Goal: Task Accomplishment & Management: Use online tool/utility

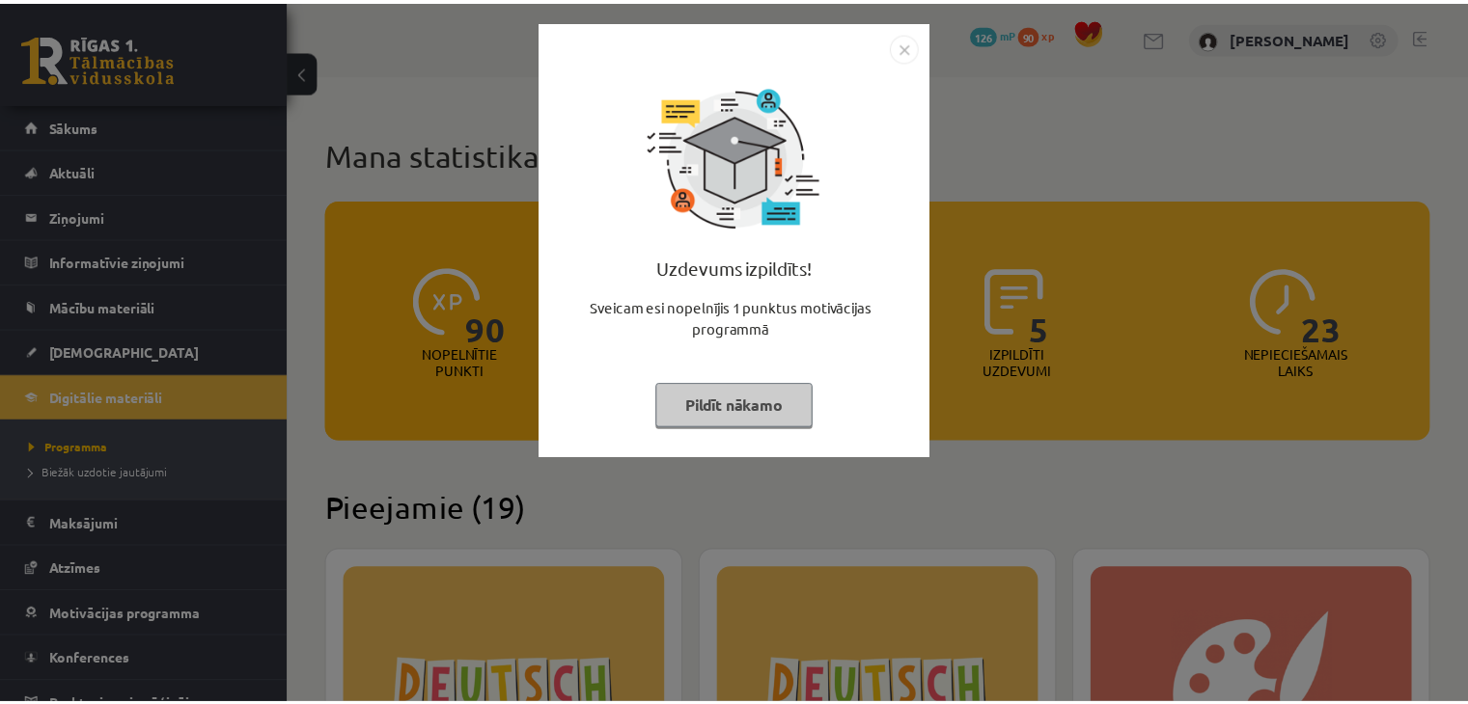
scroll to position [1583, 0]
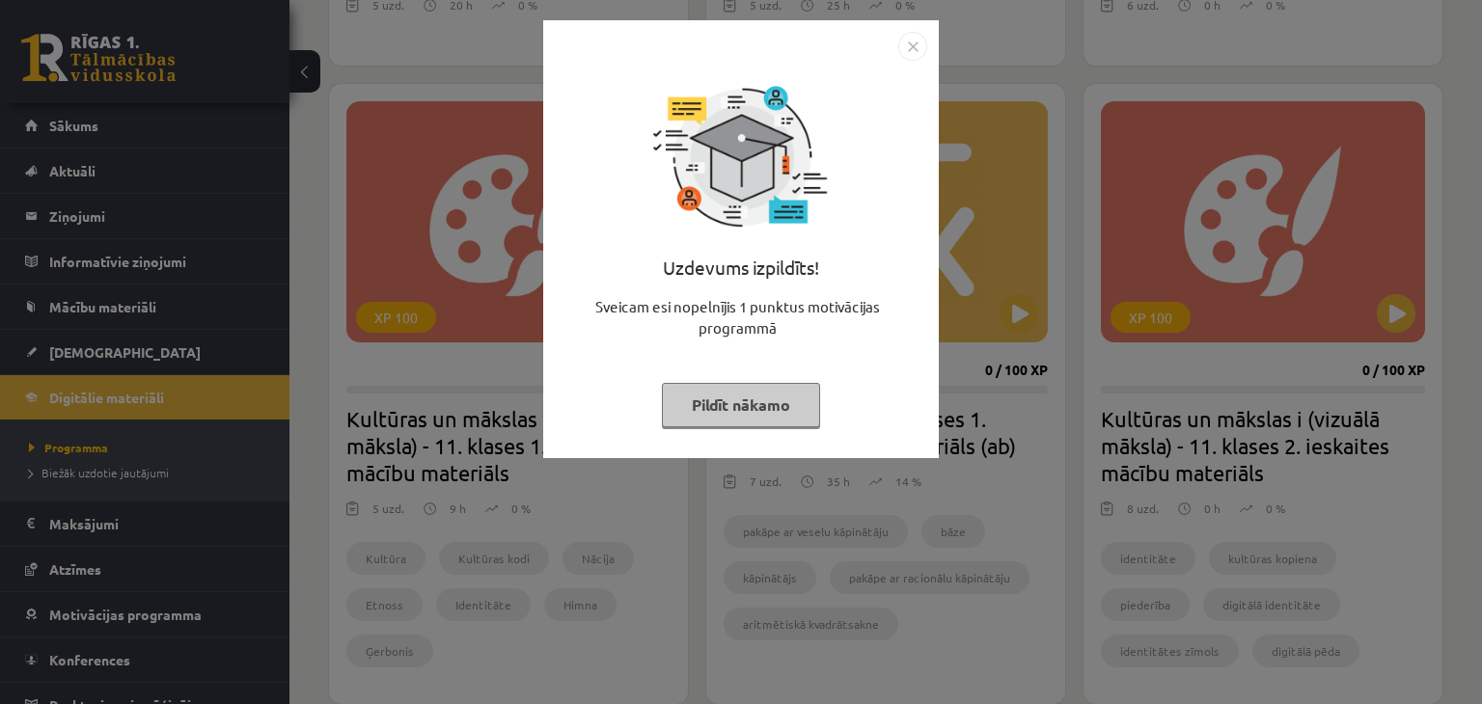
click at [907, 51] on img "Close" at bounding box center [912, 46] width 29 height 29
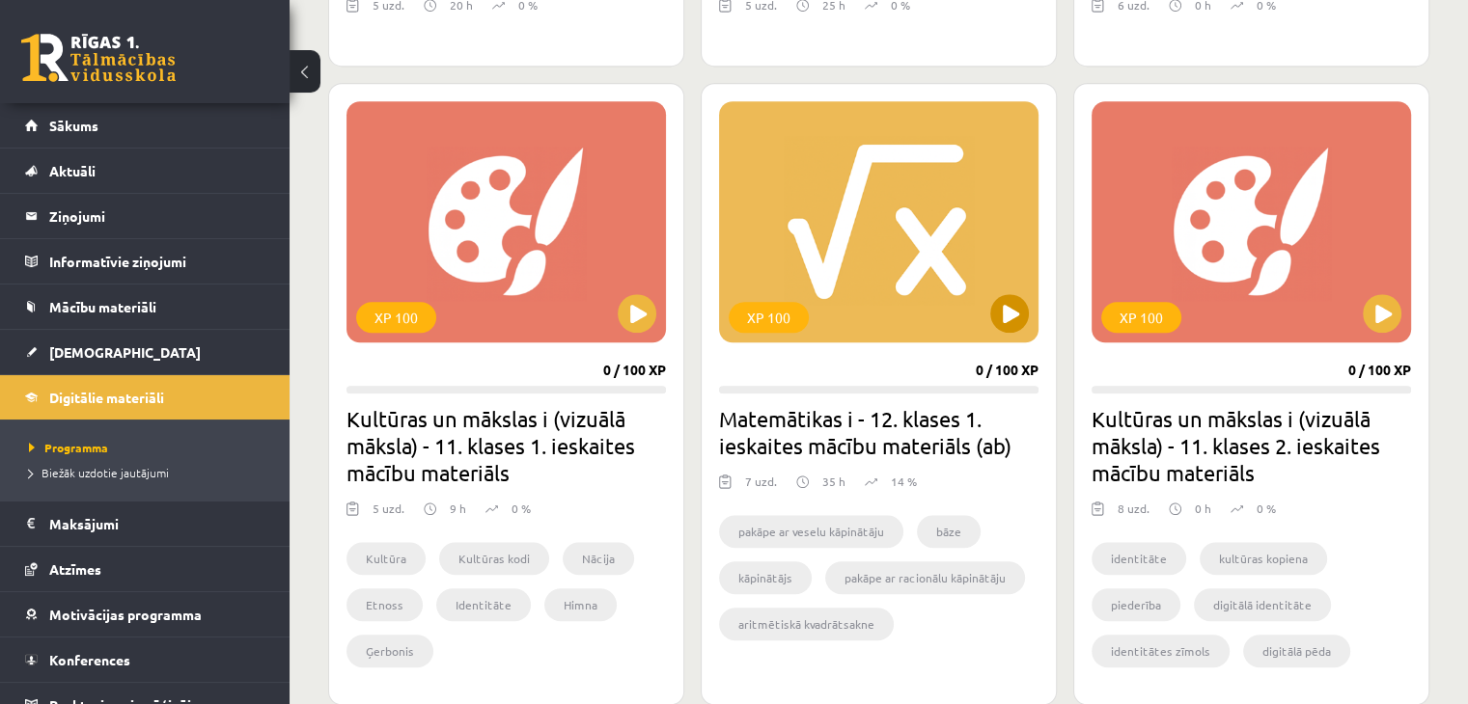
click at [861, 204] on div "XP 100" at bounding box center [878, 221] width 319 height 241
click at [873, 290] on div "XP 100" at bounding box center [878, 221] width 319 height 241
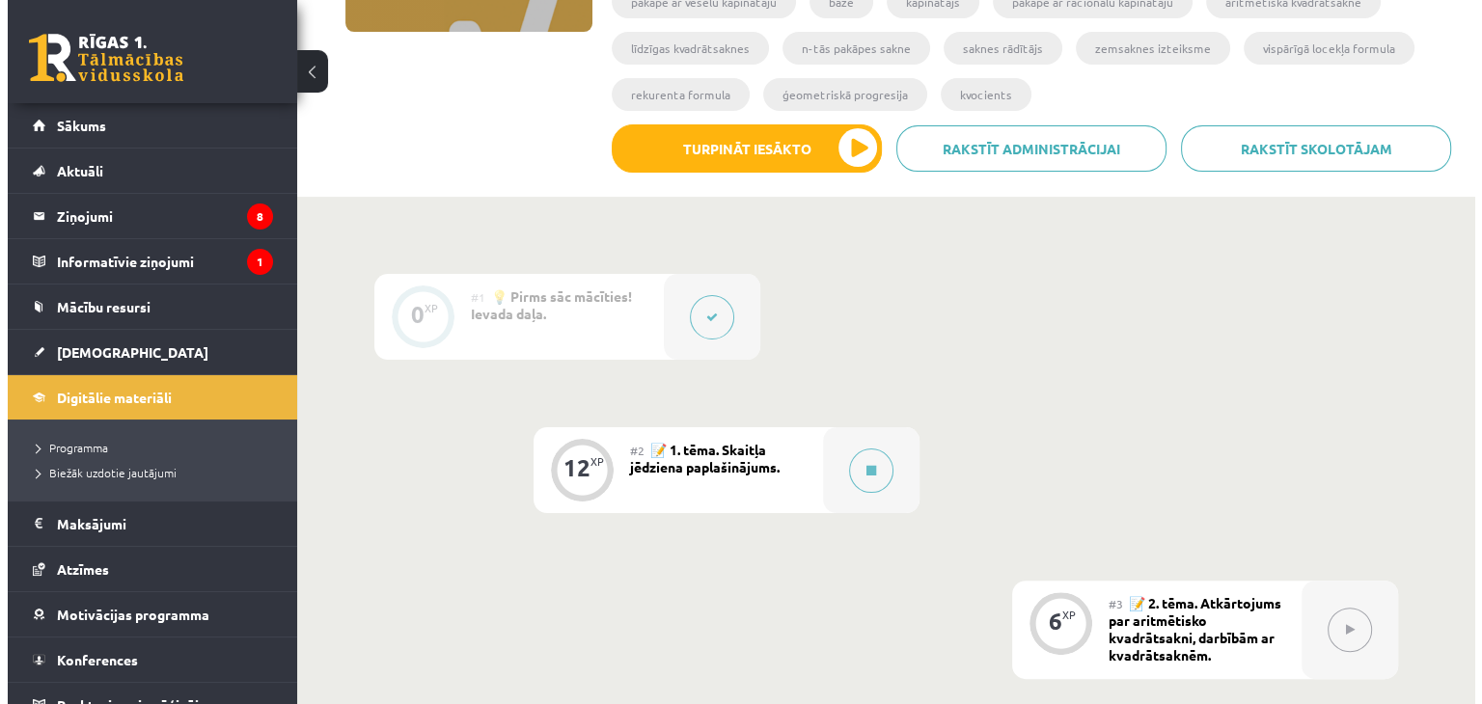
scroll to position [360, 0]
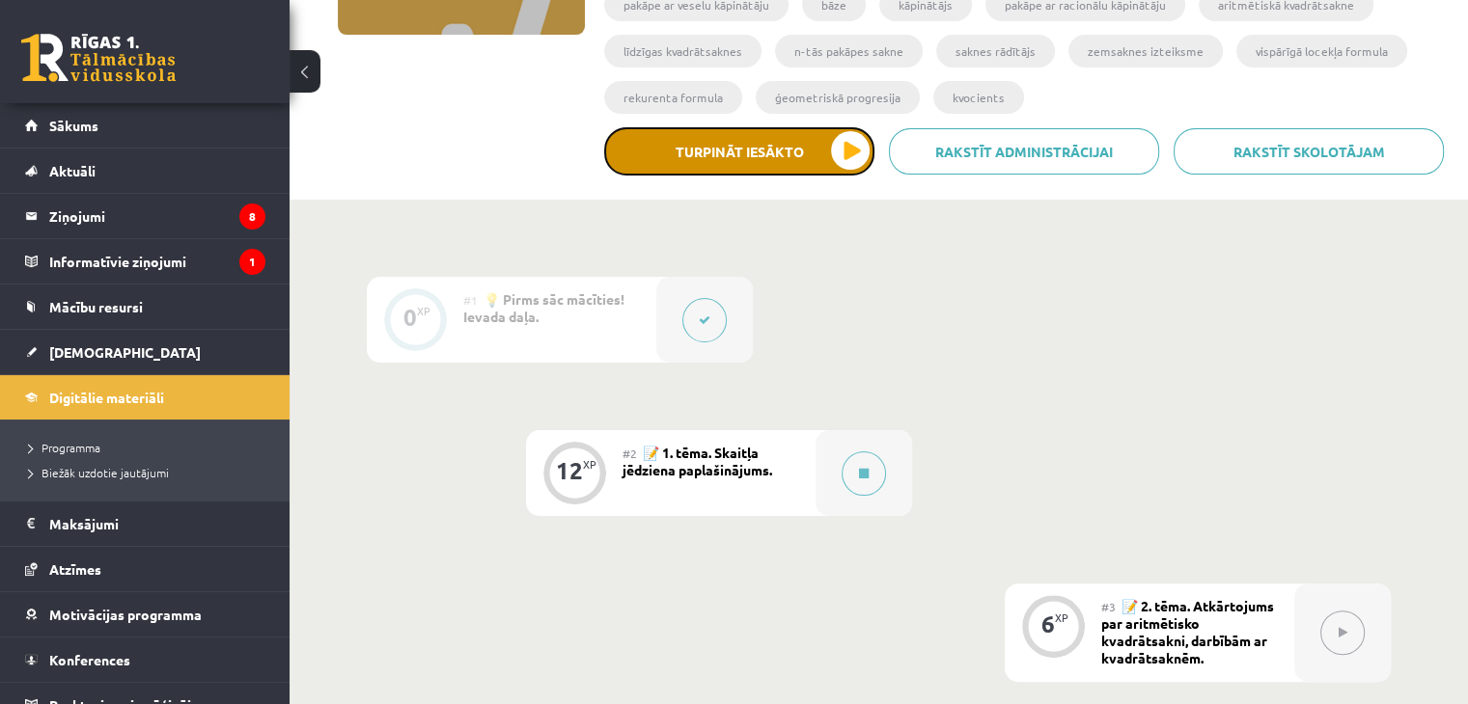
click at [855, 155] on button "Turpināt iesākto" at bounding box center [739, 151] width 270 height 48
